Goal: Entertainment & Leisure: Consume media (video, audio)

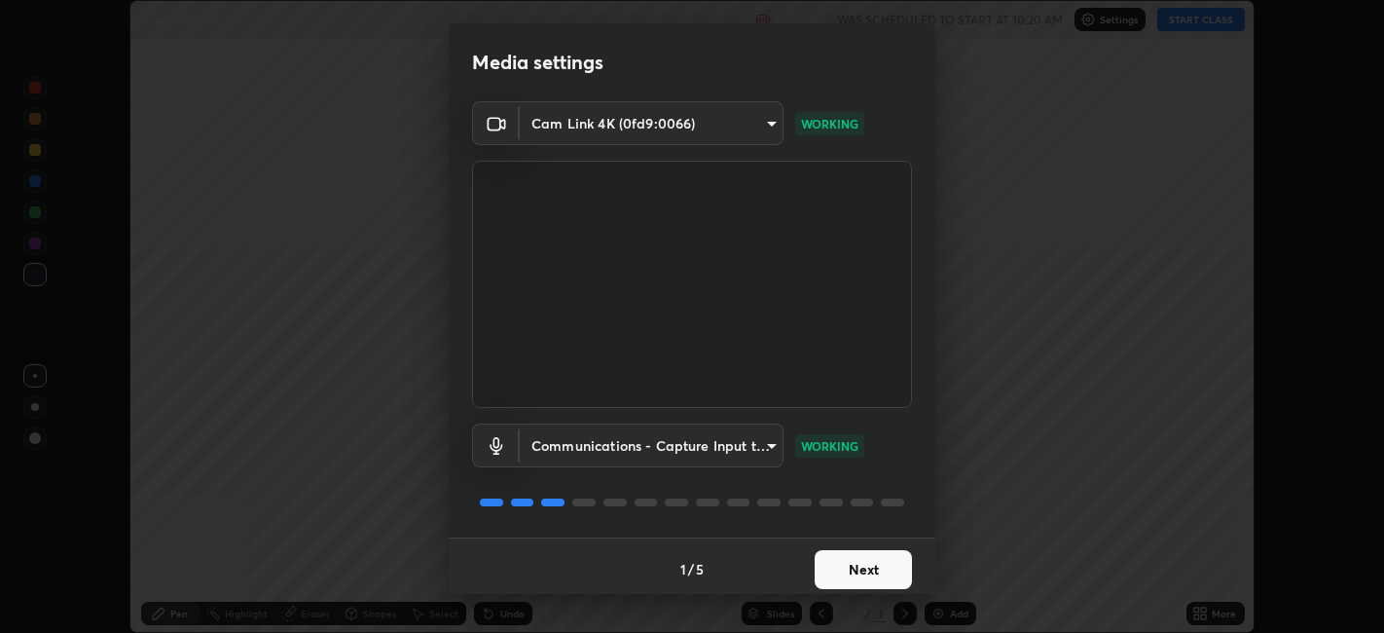
scroll to position [5, 0]
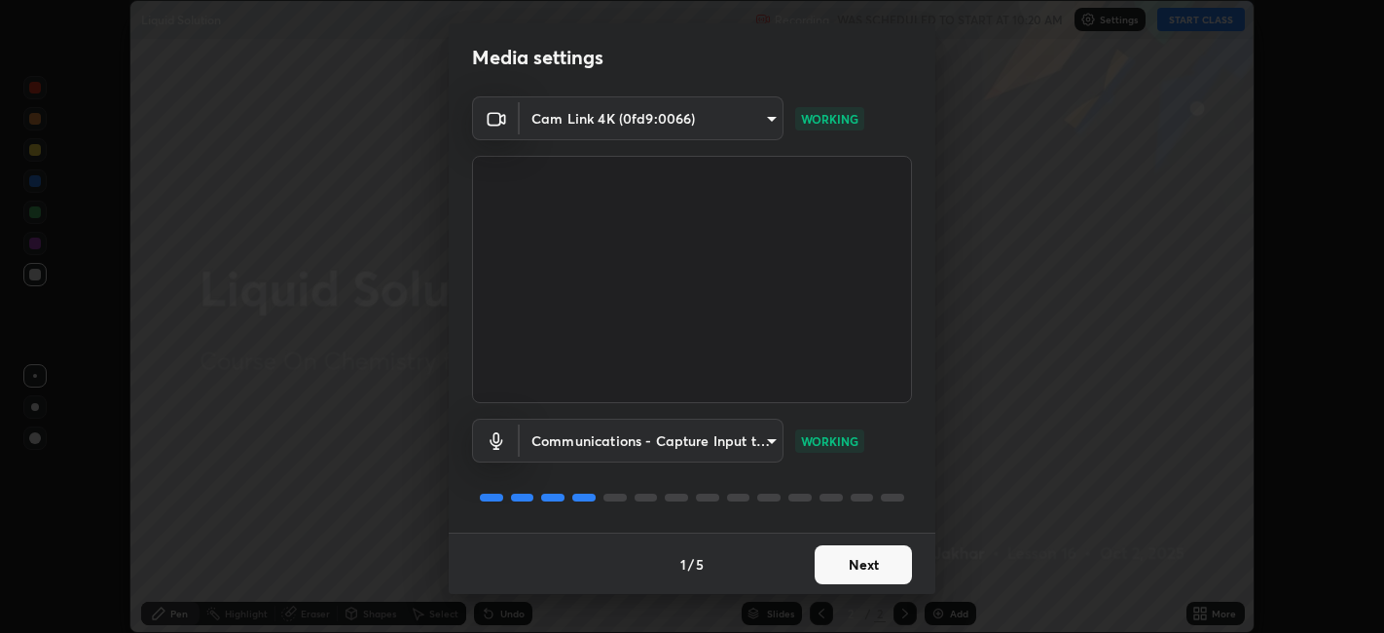
click at [837, 563] on button "Next" at bounding box center [863, 564] width 97 height 39
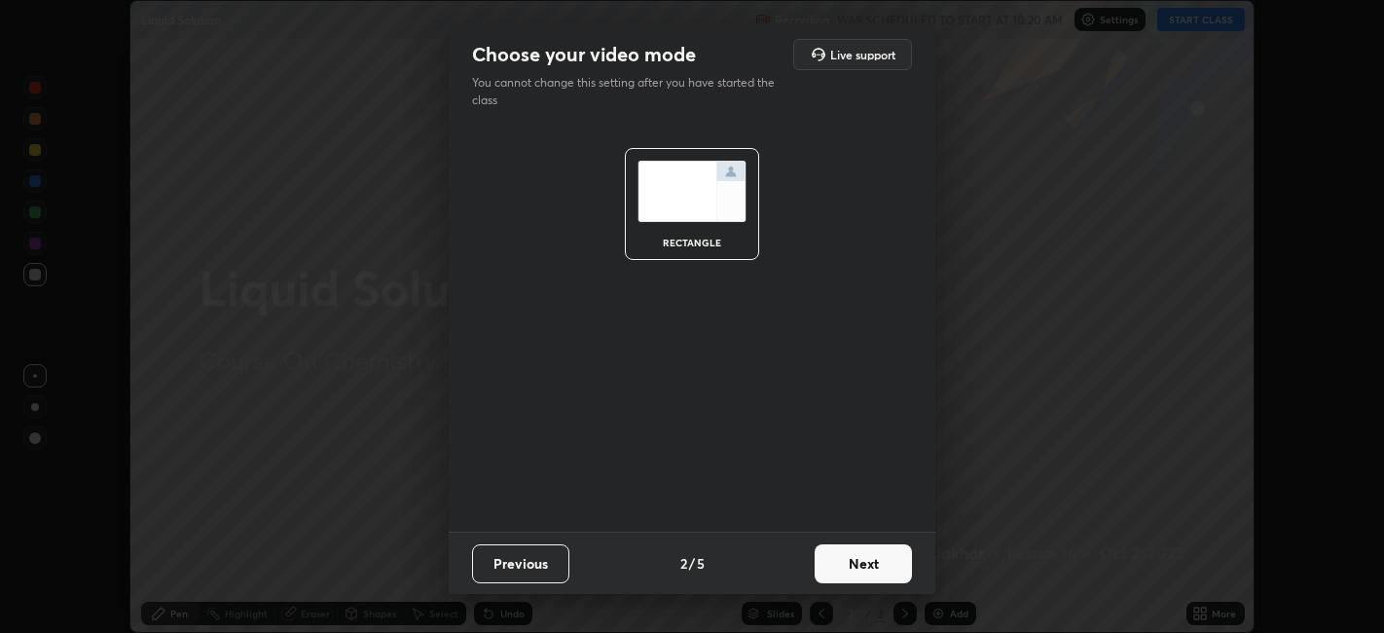
scroll to position [0, 0]
click at [836, 571] on button "Next" at bounding box center [863, 563] width 97 height 39
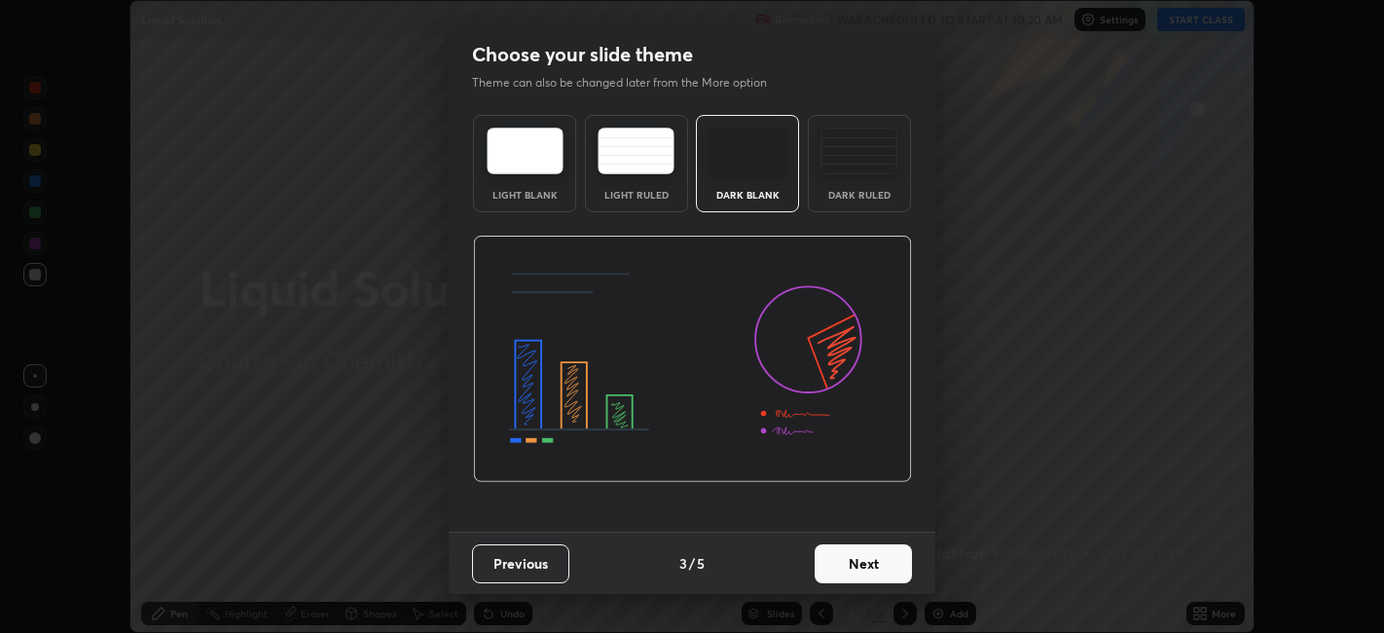
click at [836, 569] on button "Next" at bounding box center [863, 563] width 97 height 39
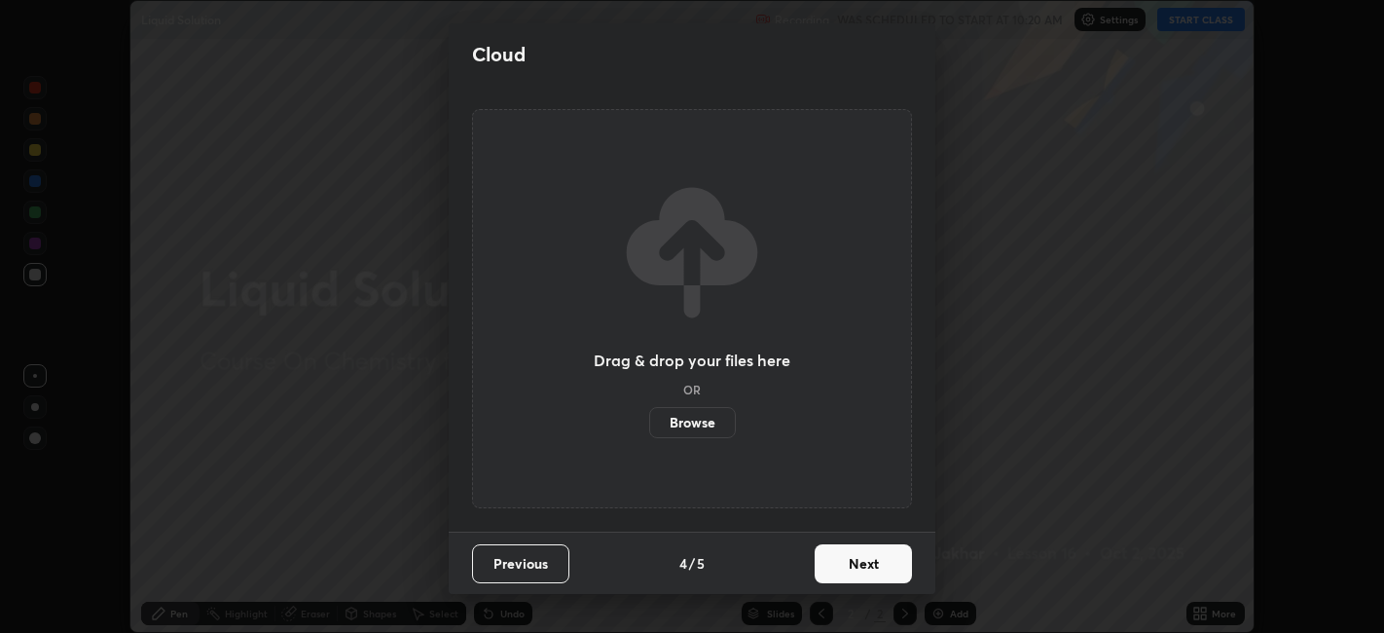
click at [835, 567] on button "Next" at bounding box center [863, 563] width 97 height 39
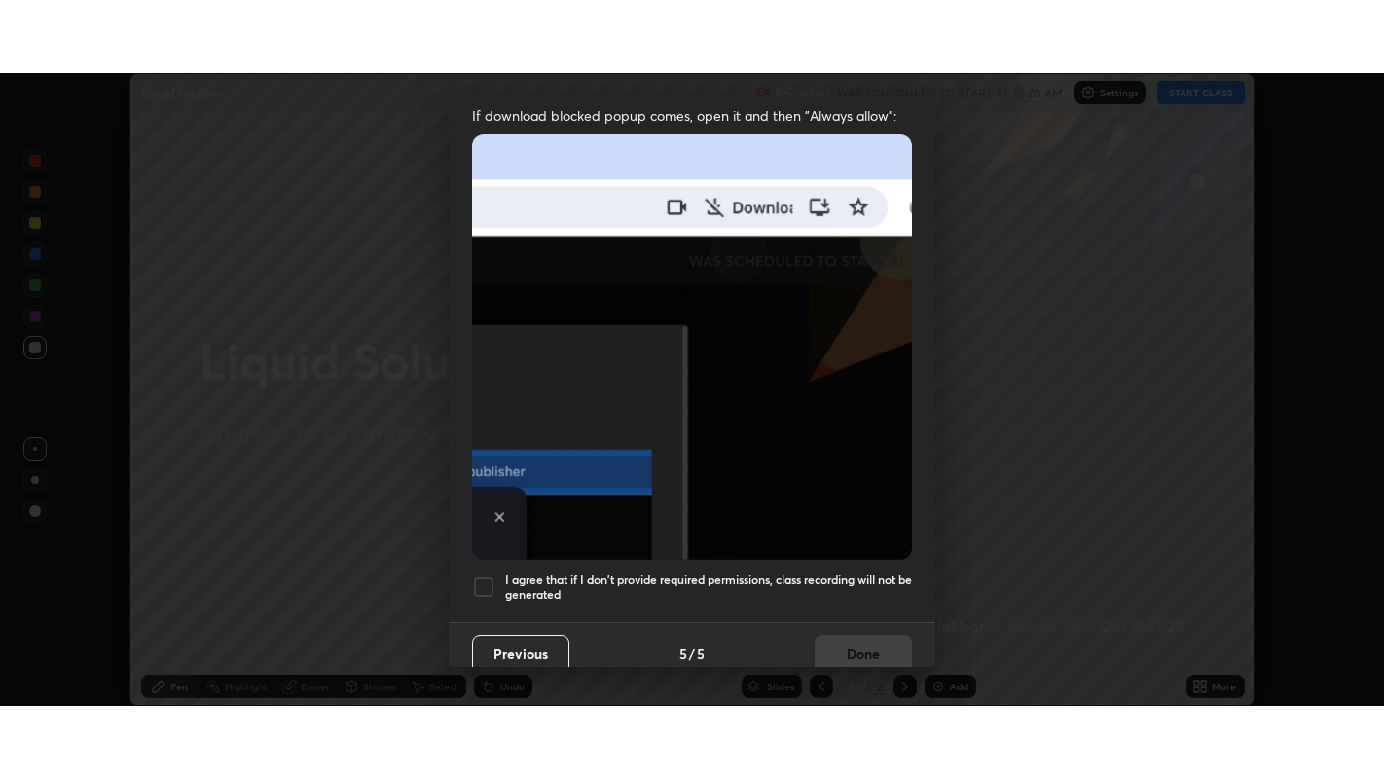
scroll to position [402, 0]
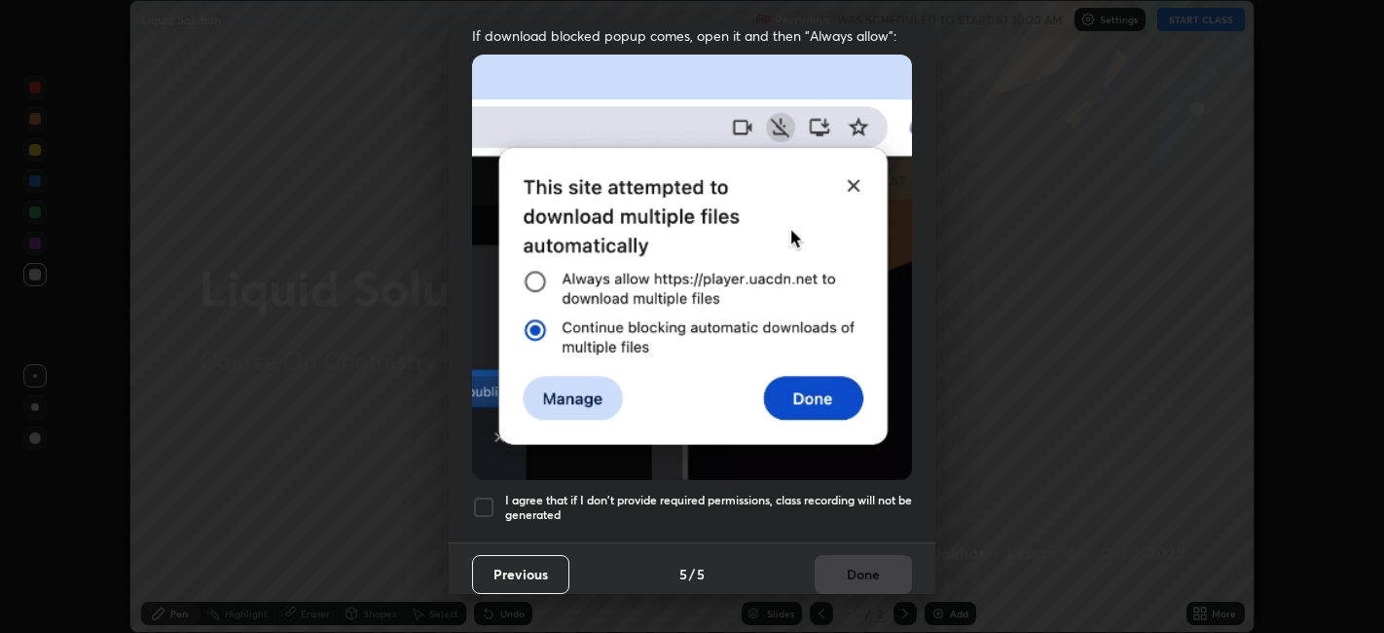
click at [491, 498] on div at bounding box center [483, 506] width 23 height 23
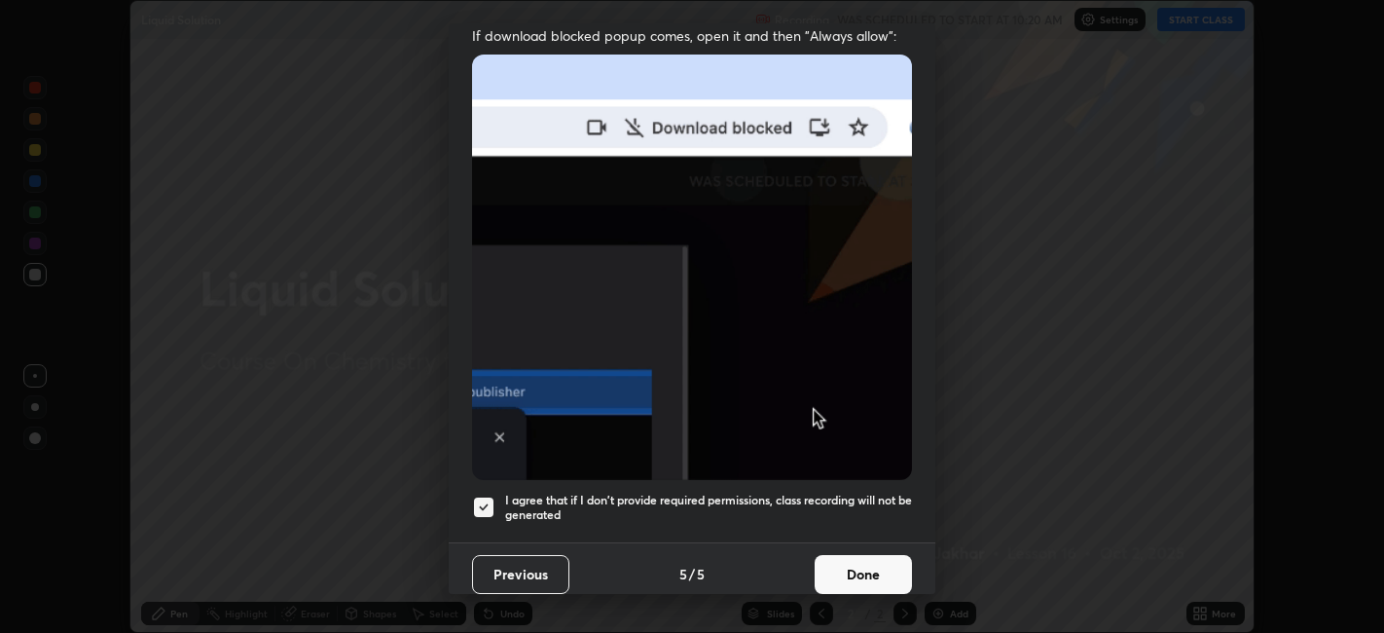
click at [825, 566] on button "Done" at bounding box center [863, 574] width 97 height 39
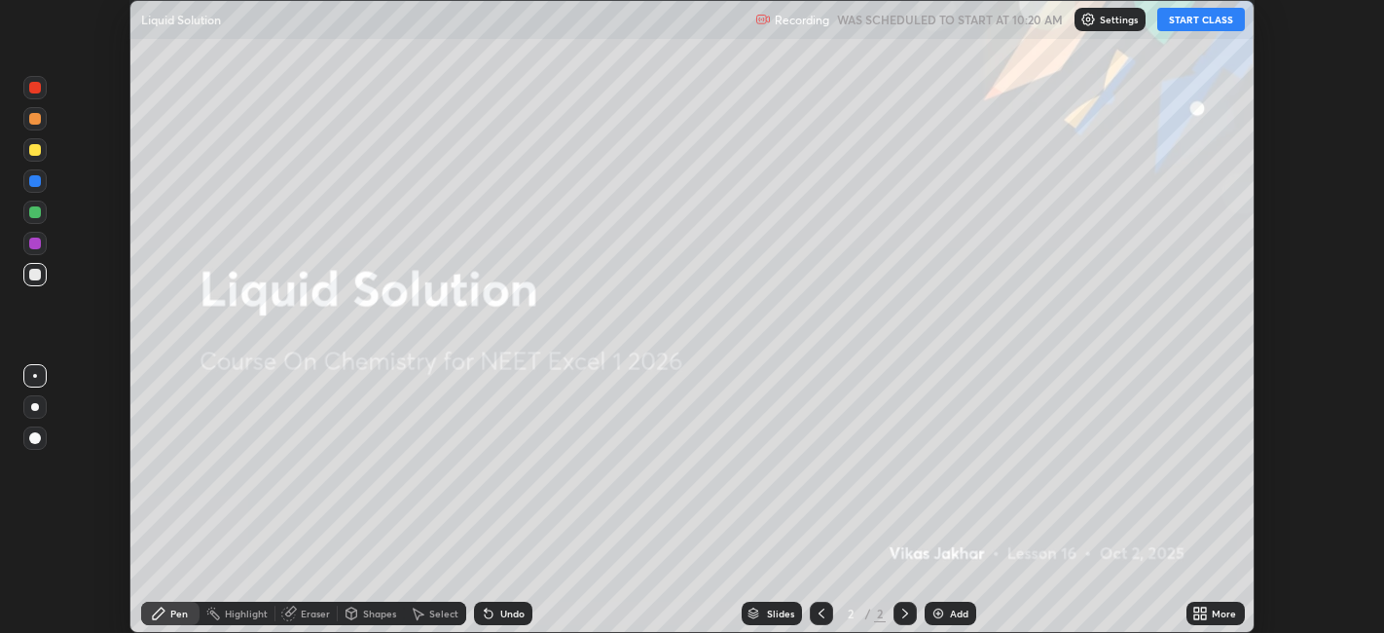
click at [1198, 13] on button "START CLASS" at bounding box center [1201, 19] width 88 height 23
click at [1199, 614] on icon at bounding box center [1196, 616] width 5 height 5
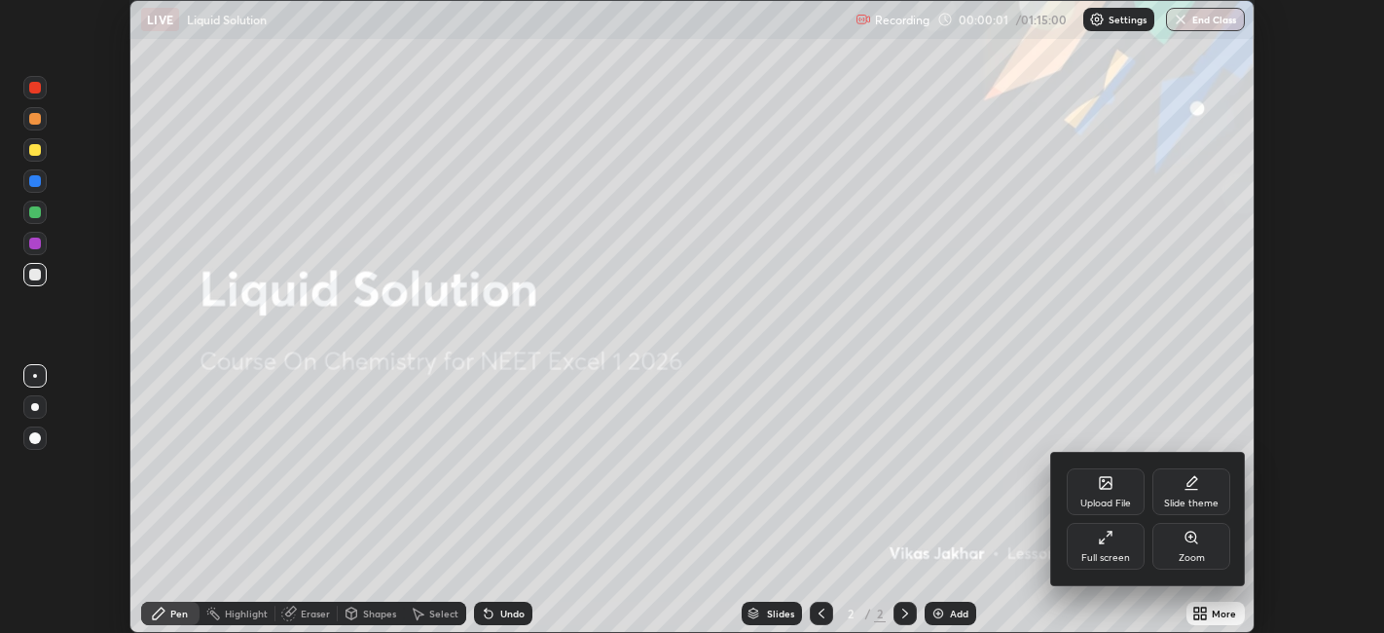
click at [1111, 549] on div "Full screen" at bounding box center [1106, 546] width 78 height 47
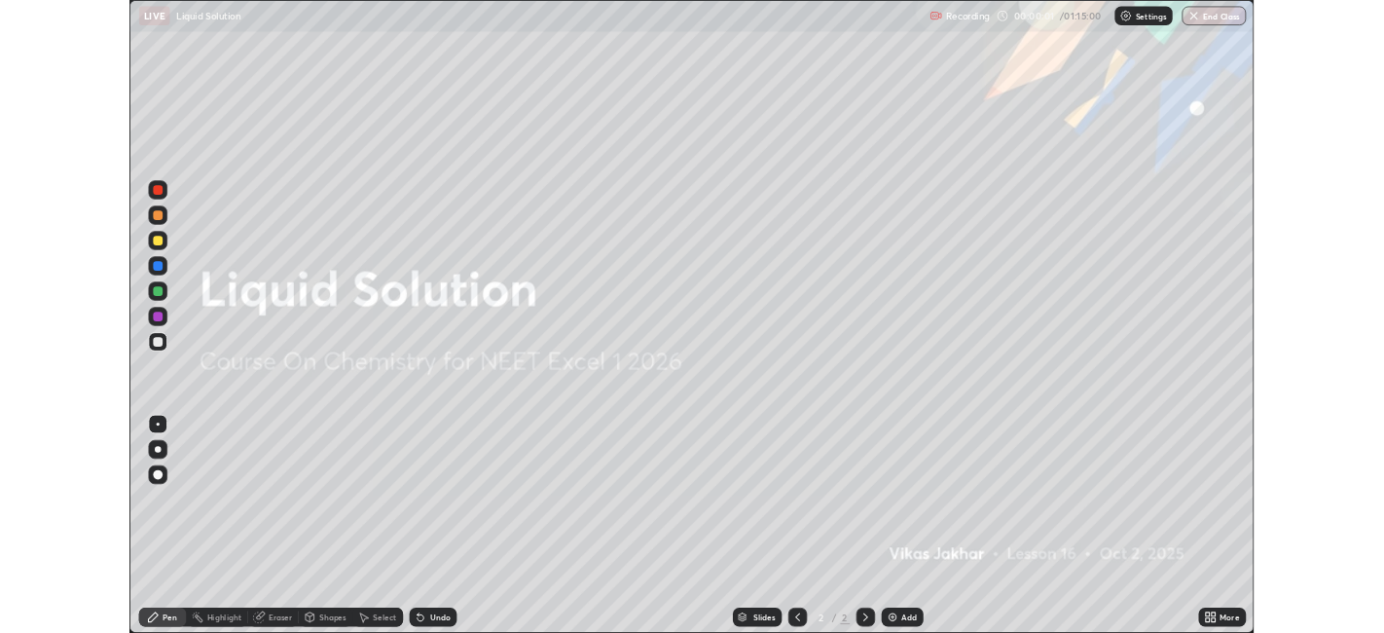
scroll to position [779, 1384]
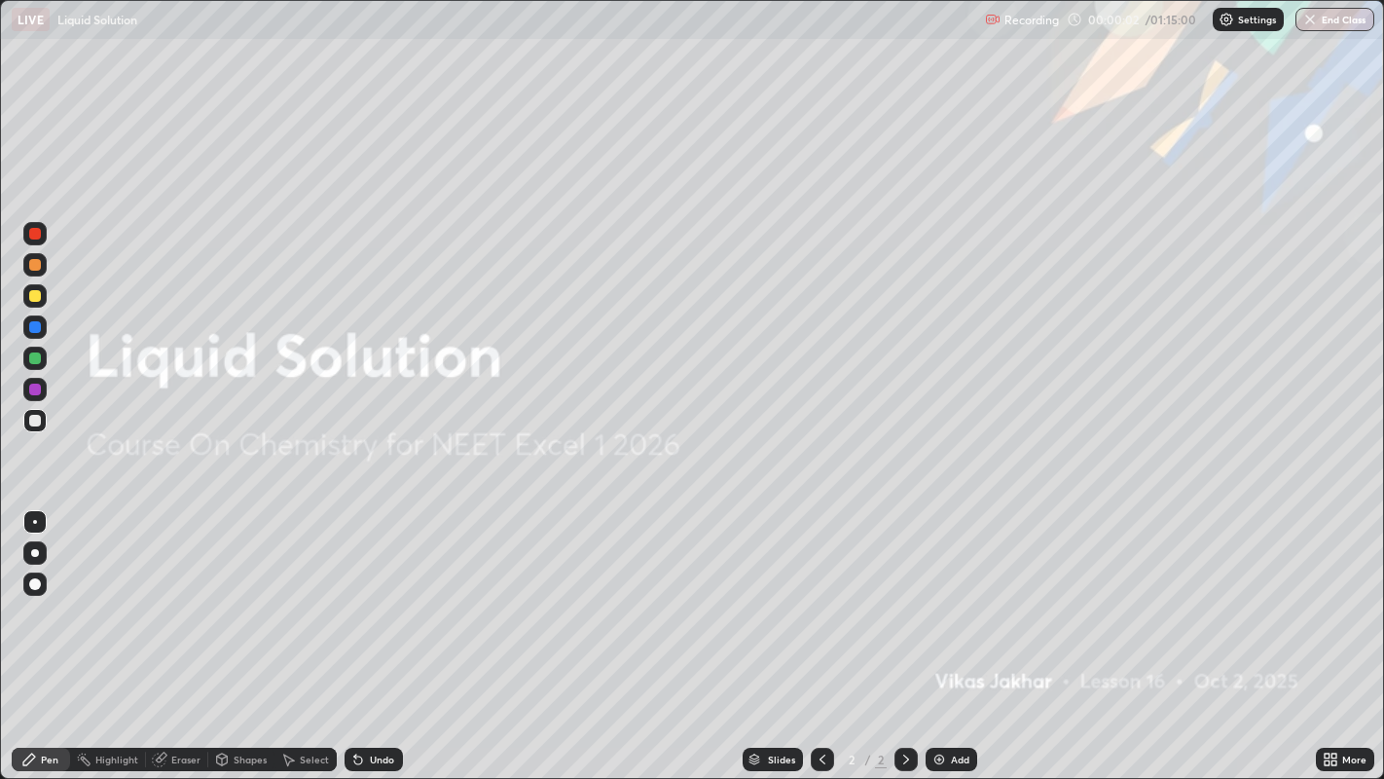
click at [946, 632] on div "Add" at bounding box center [952, 759] width 52 height 23
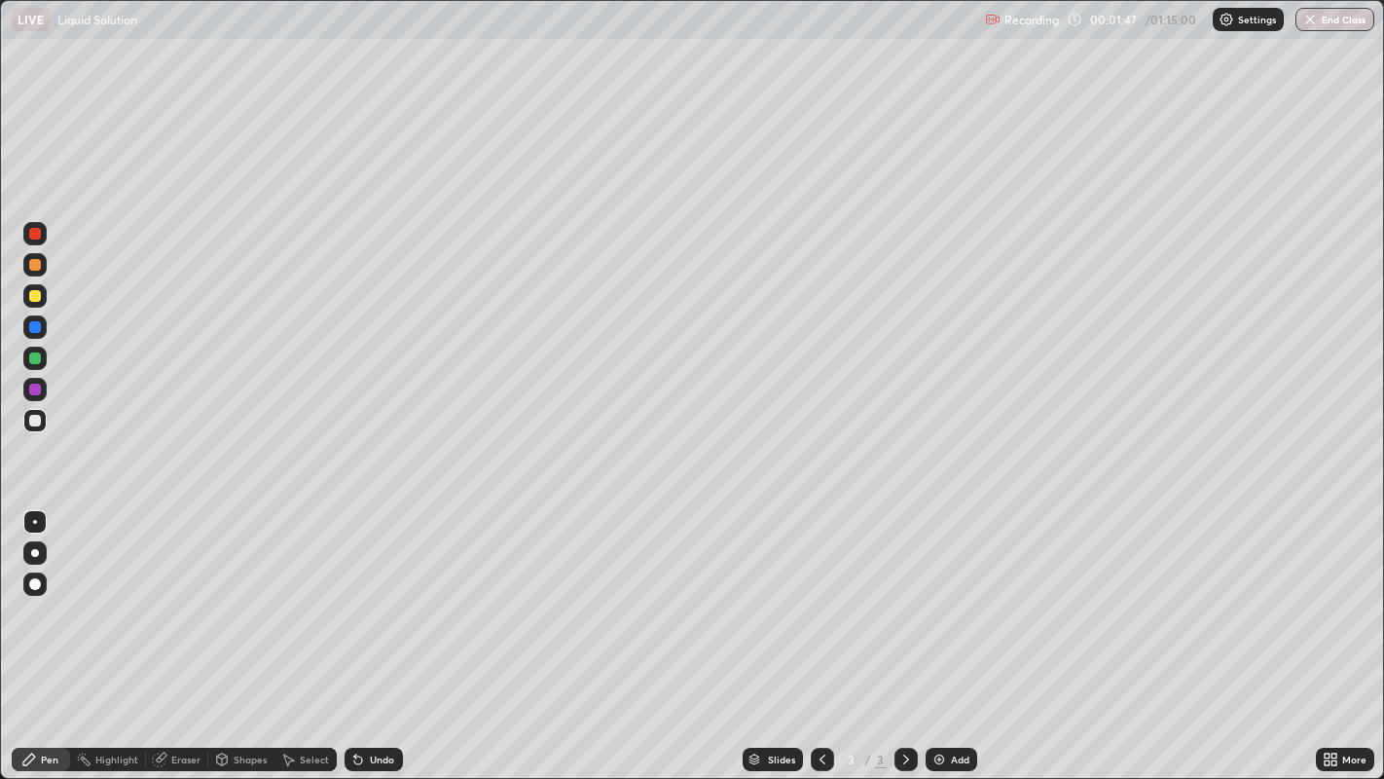
click at [33, 554] on div at bounding box center [35, 553] width 8 height 8
click at [939, 632] on img at bounding box center [940, 760] width 16 height 16
click at [35, 296] on div at bounding box center [35, 296] width 12 height 12
click at [38, 417] on div at bounding box center [35, 421] width 12 height 12
click at [932, 632] on img at bounding box center [940, 760] width 16 height 16
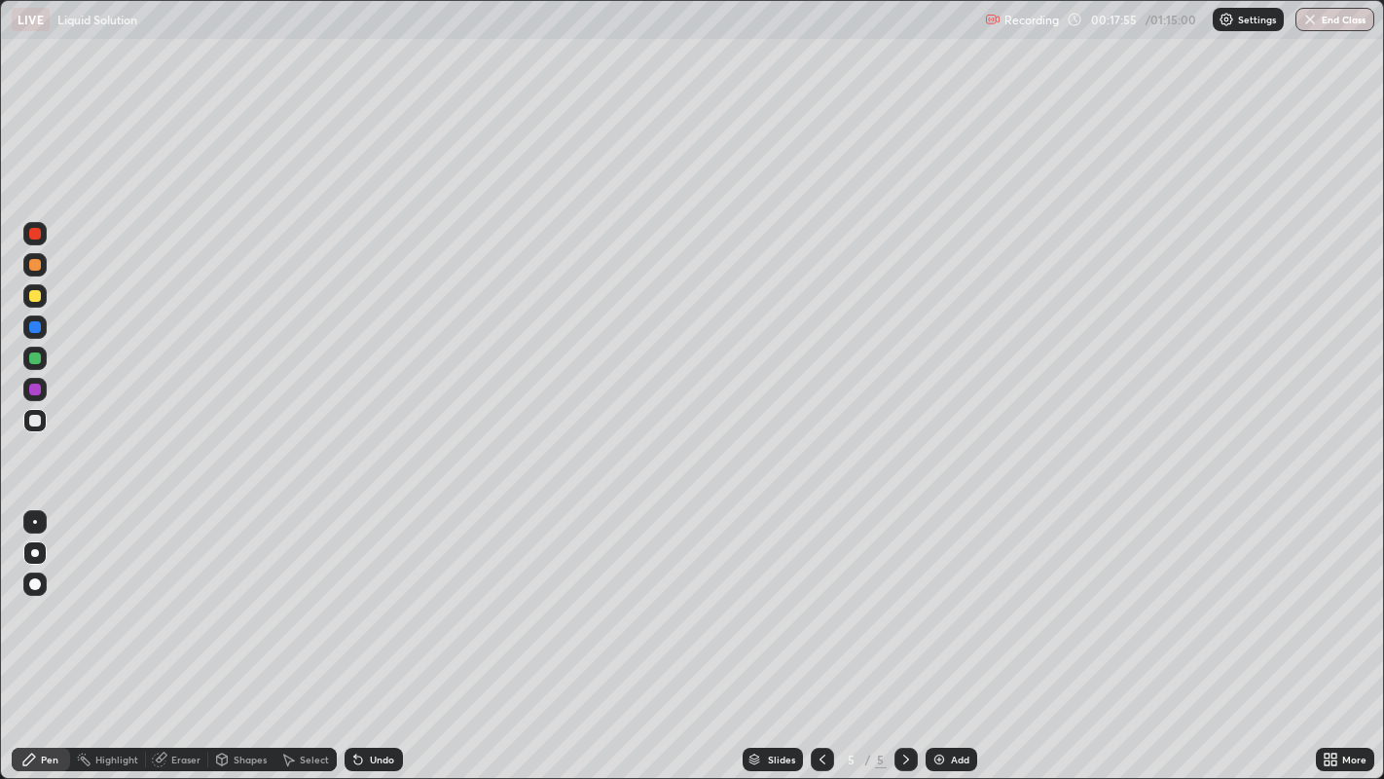
click at [36, 300] on div at bounding box center [35, 296] width 12 height 12
click at [34, 420] on div at bounding box center [35, 421] width 12 height 12
click at [35, 296] on div at bounding box center [35, 296] width 12 height 12
click at [38, 263] on div at bounding box center [35, 265] width 12 height 12
click at [40, 301] on div at bounding box center [34, 295] width 23 height 23
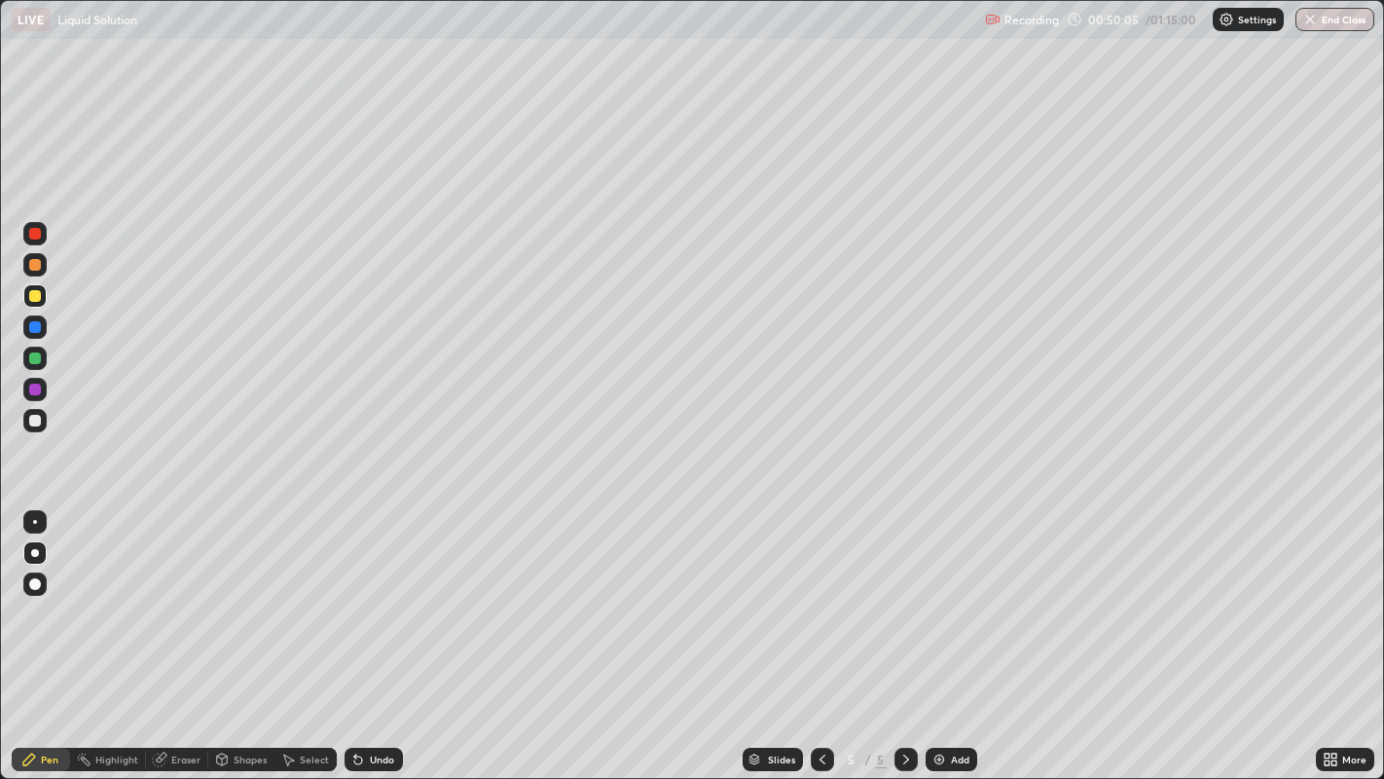
click at [940, 632] on img at bounding box center [940, 760] width 16 height 16
click at [31, 417] on div at bounding box center [35, 421] width 12 height 12
click at [1318, 21] on button "End Class" at bounding box center [1335, 19] width 79 height 23
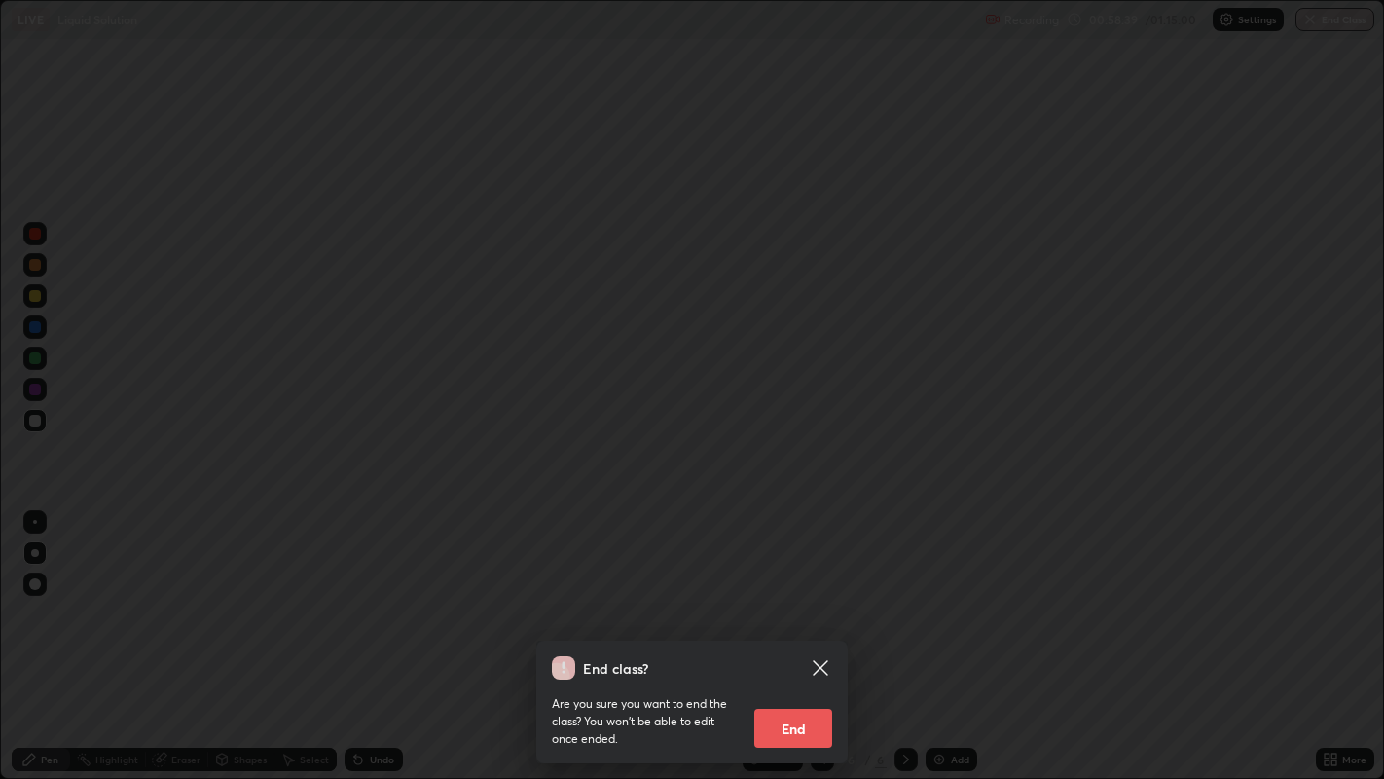
click at [809, 632] on button "End" at bounding box center [793, 728] width 78 height 39
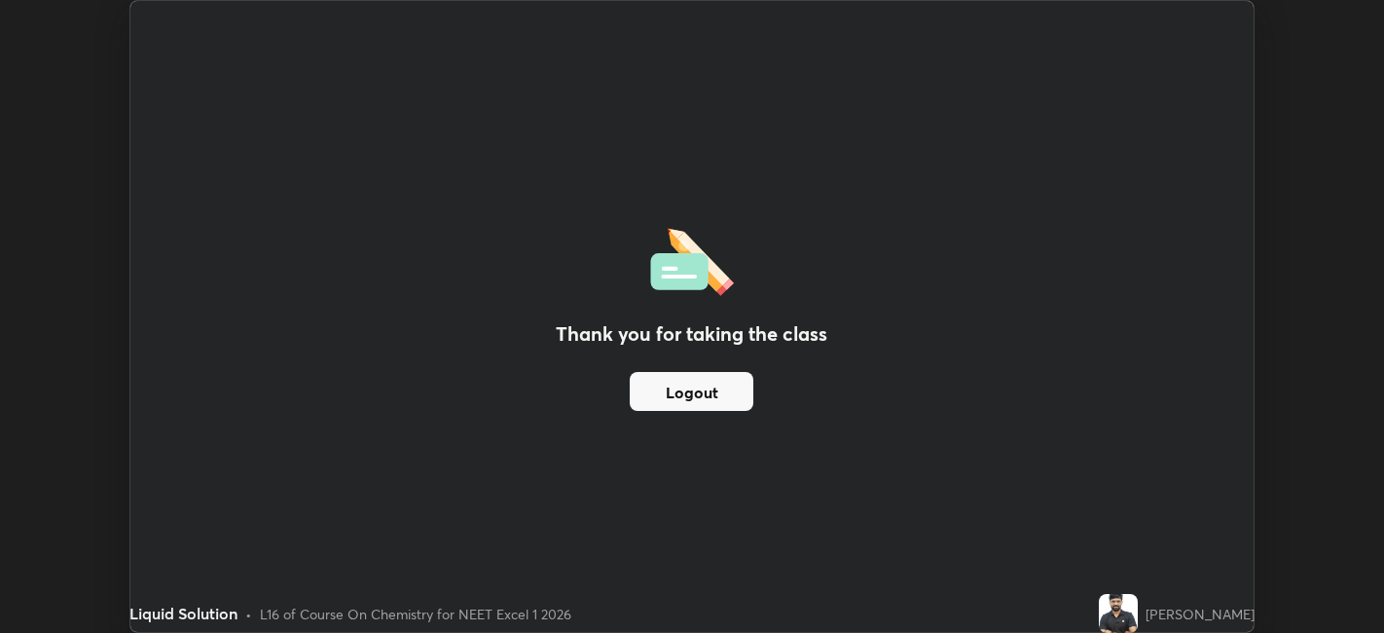
scroll to position [96713, 95960]
